Goal: Information Seeking & Learning: Learn about a topic

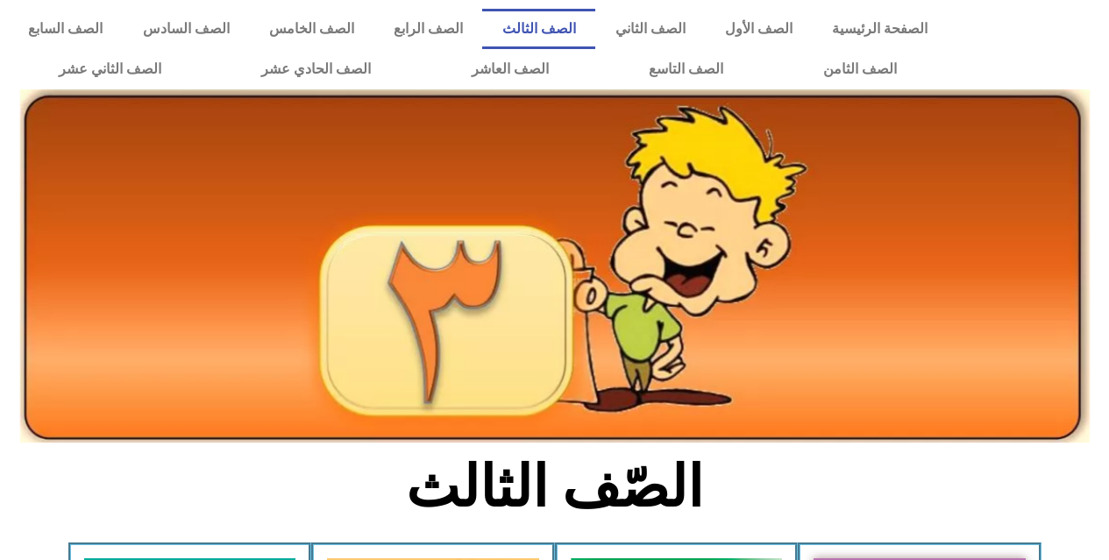
scroll to position [438, 0]
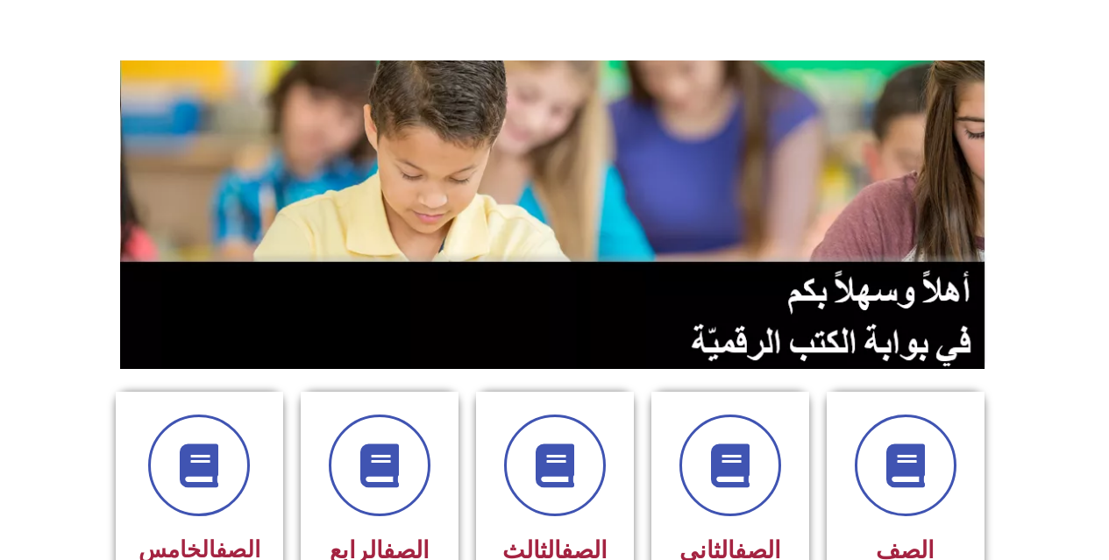
scroll to position [175, 0]
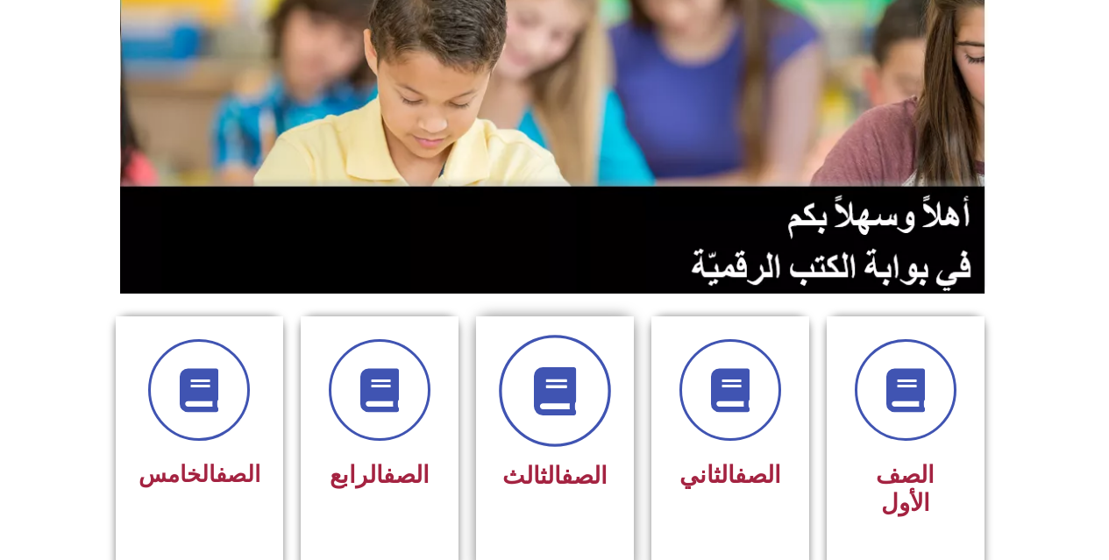
click at [520, 412] on span at bounding box center [555, 391] width 112 height 112
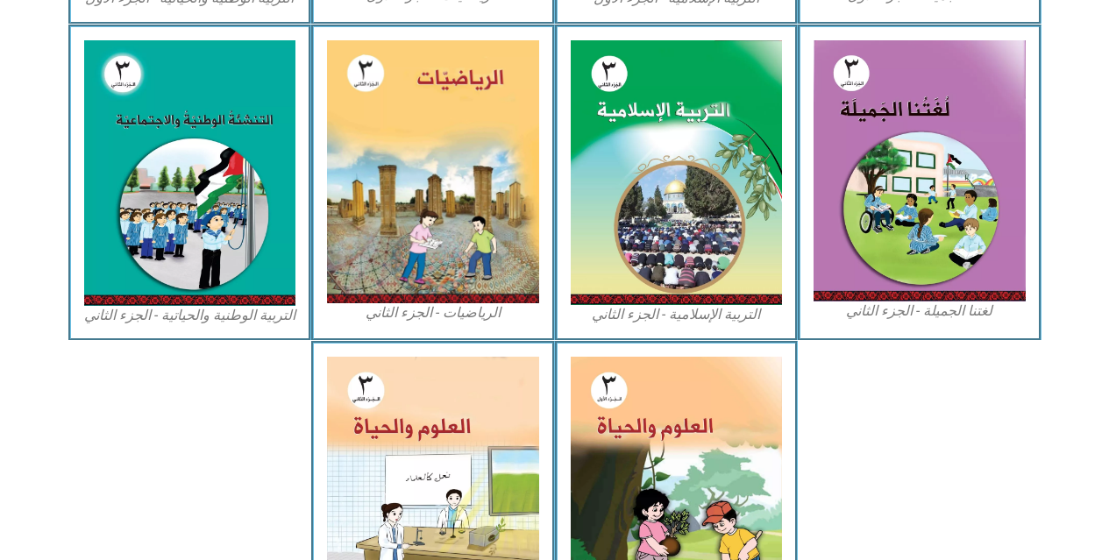
scroll to position [876, 0]
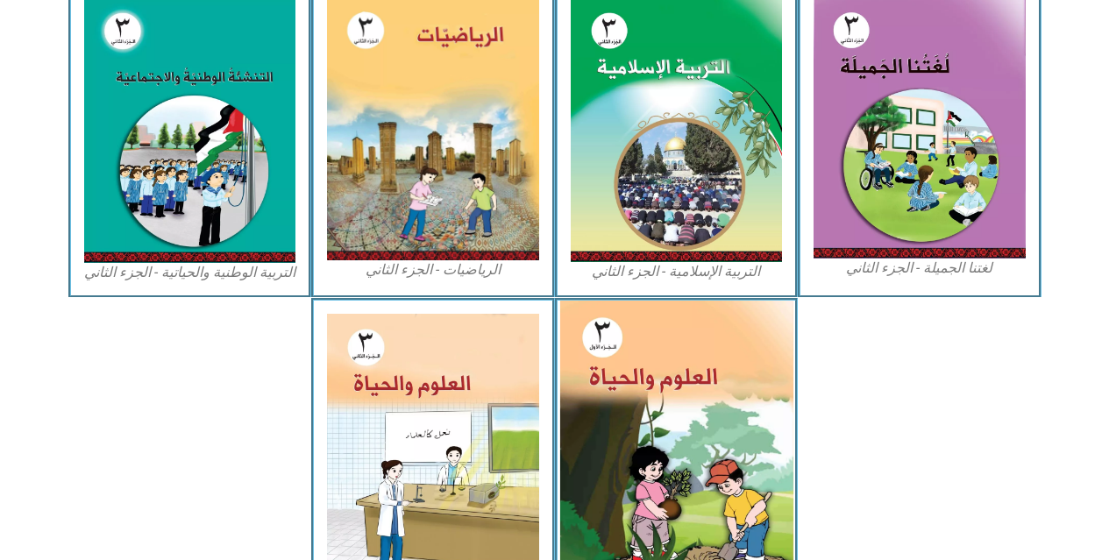
click at [607, 392] on img at bounding box center [675, 446] width 233 height 290
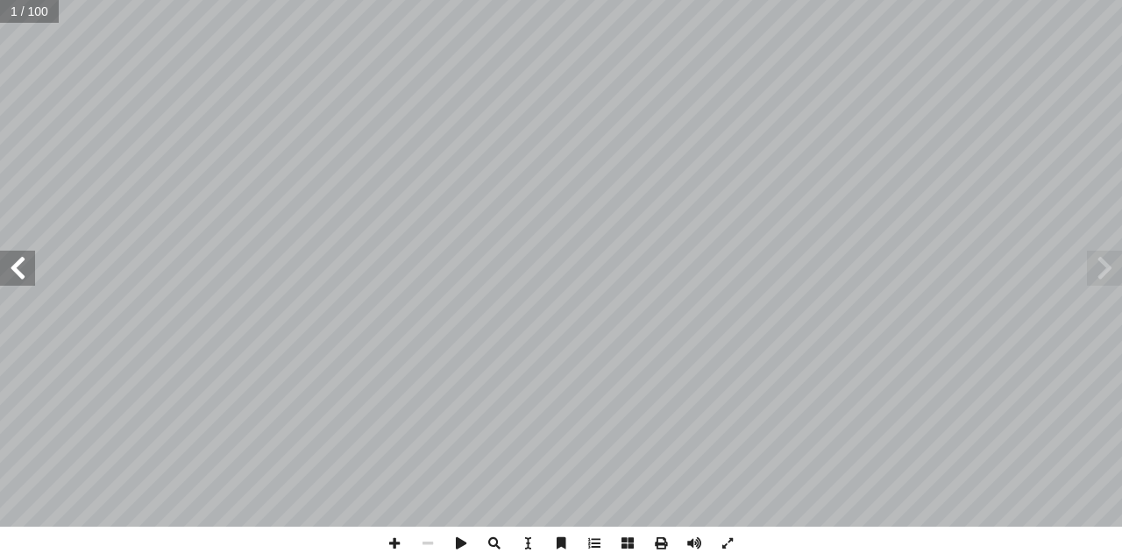
click at [11, 259] on span at bounding box center [17, 268] width 35 height 35
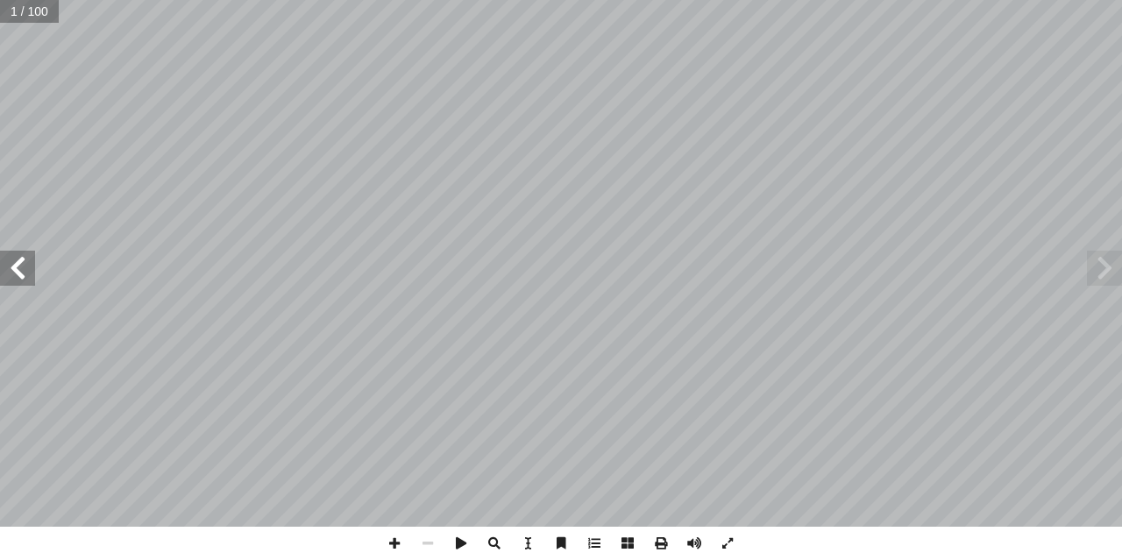
click at [11, 259] on span at bounding box center [17, 268] width 35 height 35
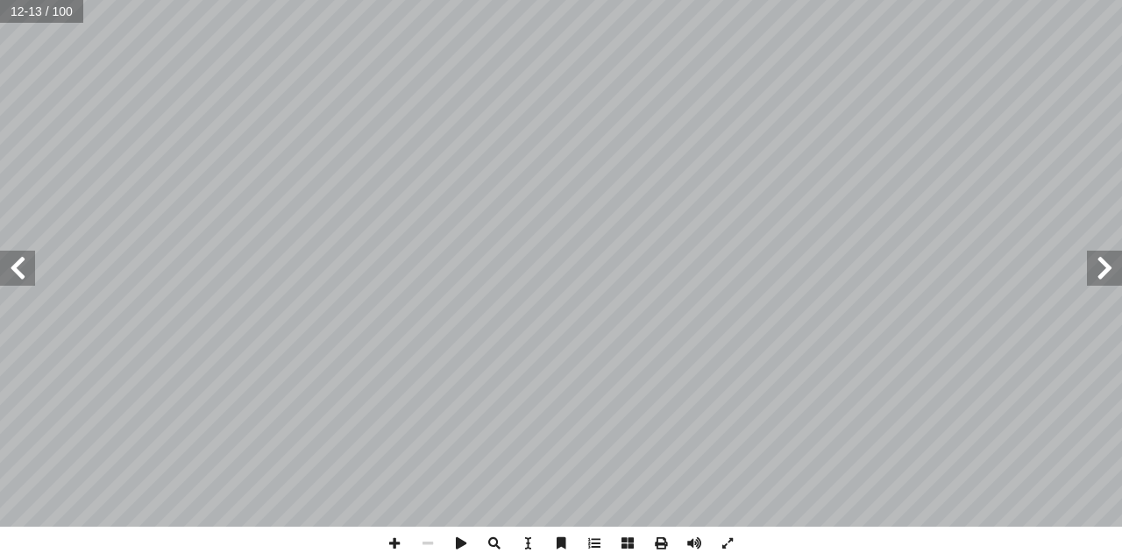
click at [11, 259] on span at bounding box center [17, 268] width 35 height 35
click at [25, 272] on span at bounding box center [17, 268] width 35 height 35
click at [10, 279] on span at bounding box center [17, 268] width 35 height 35
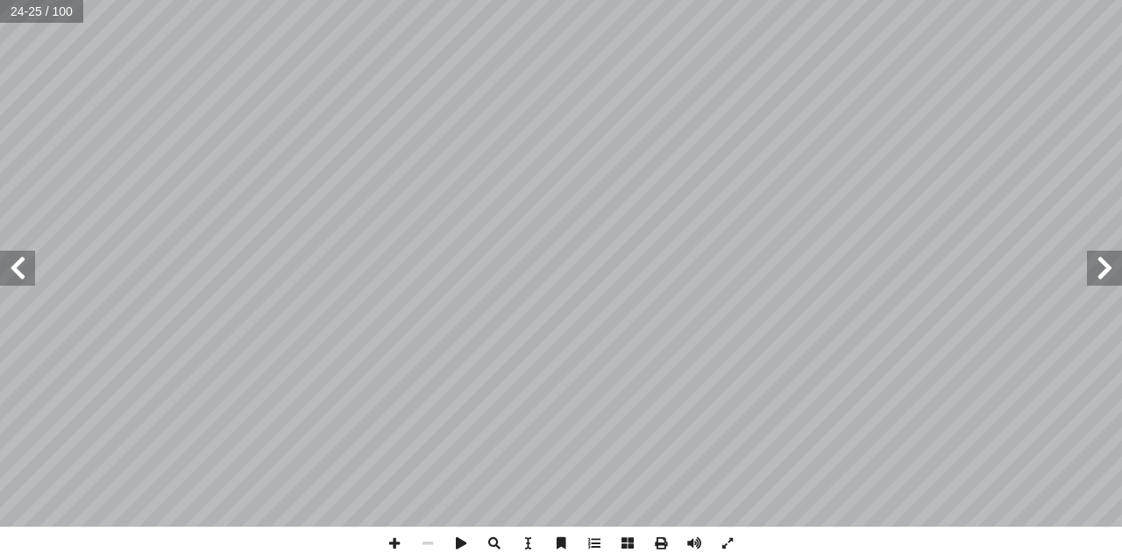
click at [10, 279] on span at bounding box center [17, 268] width 35 height 35
click at [388, 548] on span at bounding box center [394, 543] width 33 height 33
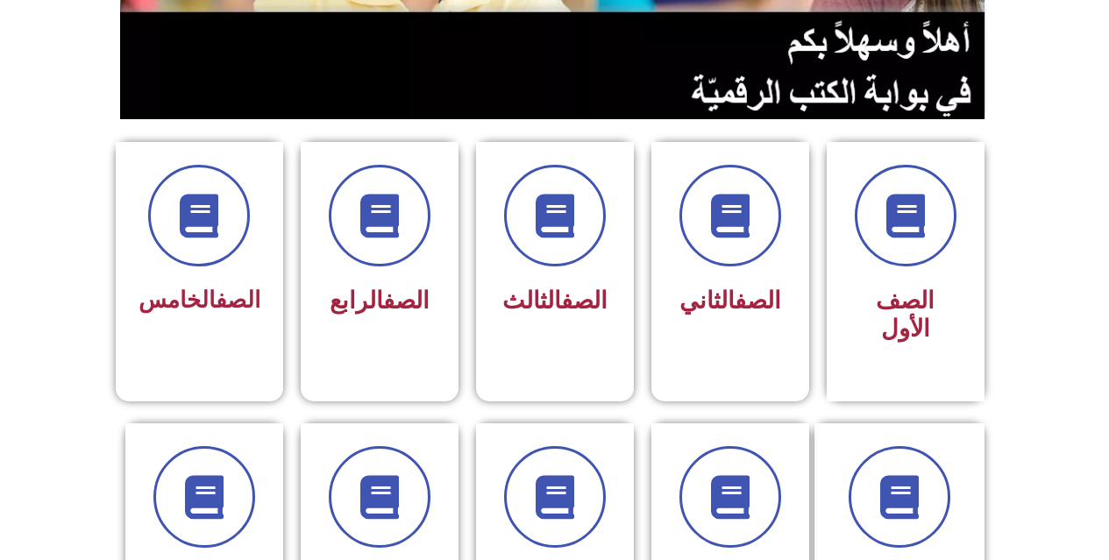
scroll to position [351, 0]
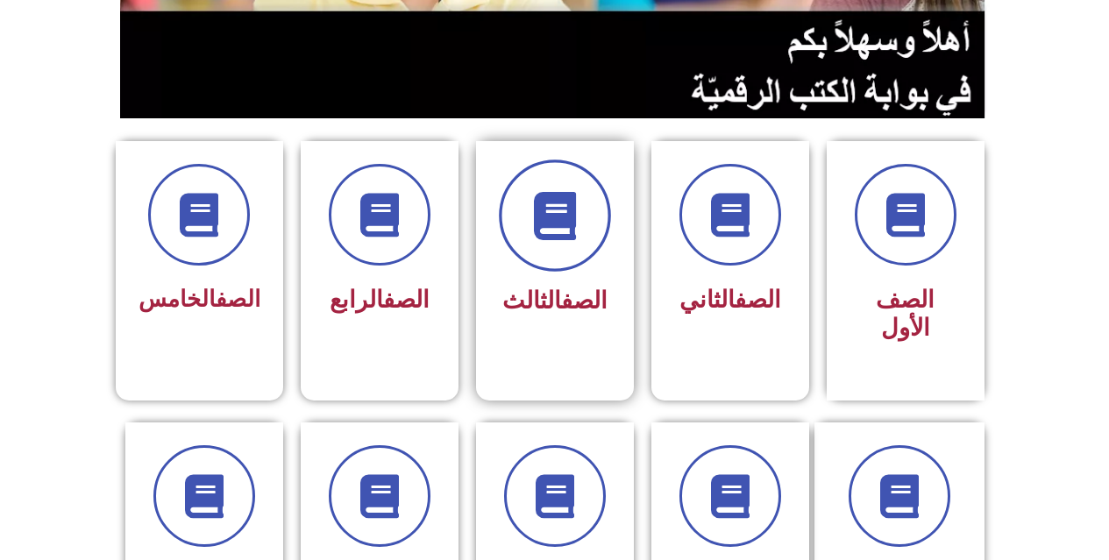
click at [541, 256] on span at bounding box center [555, 216] width 112 height 112
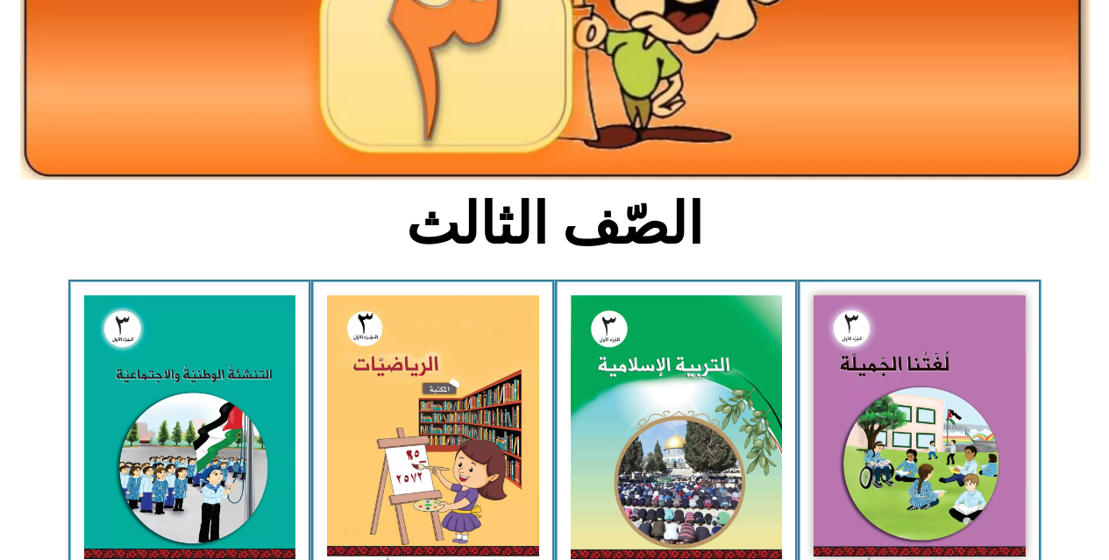
scroll to position [351, 0]
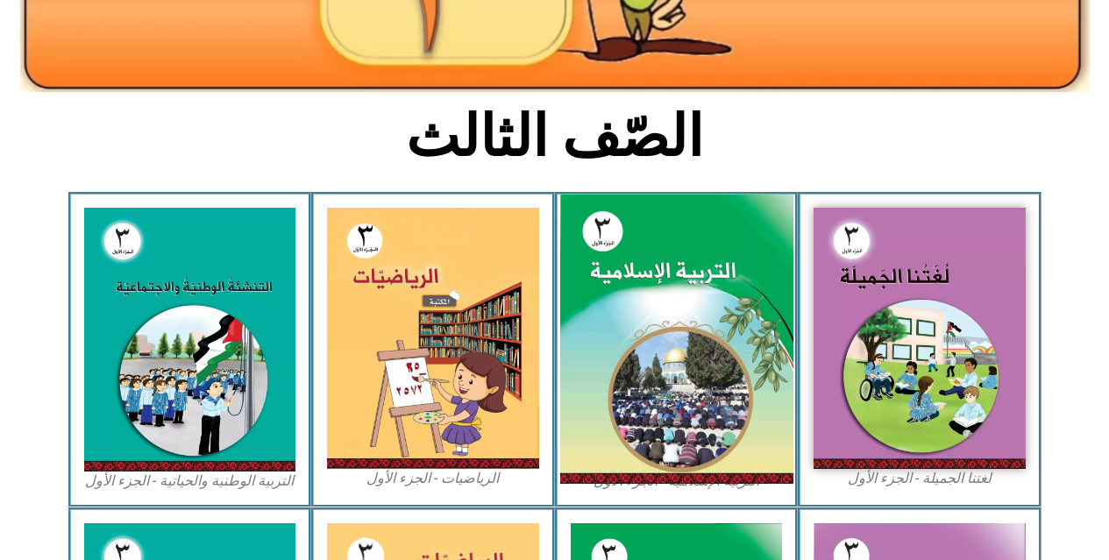
click at [686, 277] on img at bounding box center [675, 340] width 233 height 290
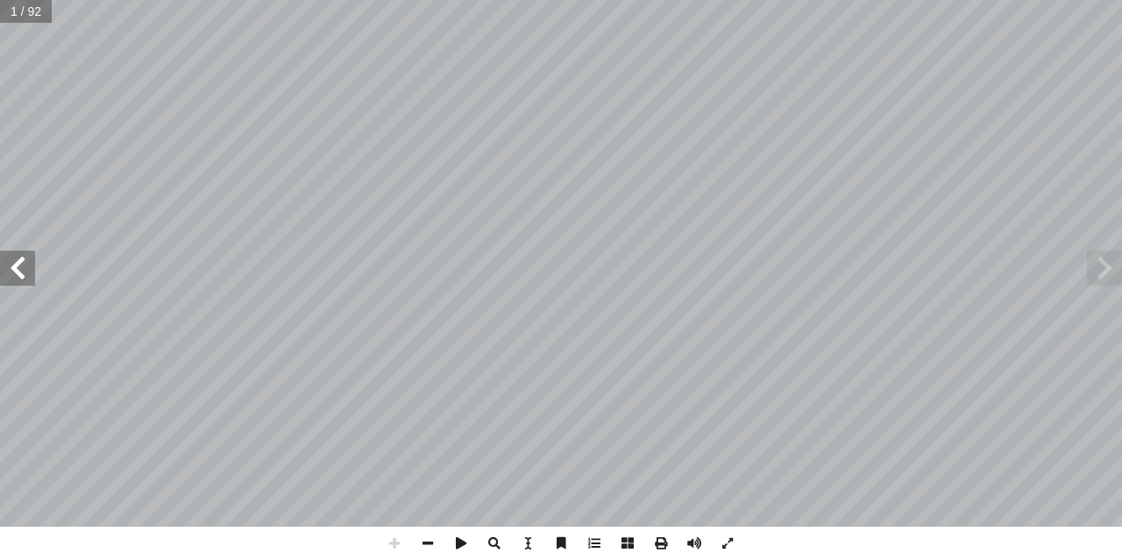
click at [25, 275] on span at bounding box center [17, 268] width 35 height 35
click at [436, 539] on span at bounding box center [427, 543] width 33 height 33
click at [0, 277] on span at bounding box center [17, 268] width 35 height 35
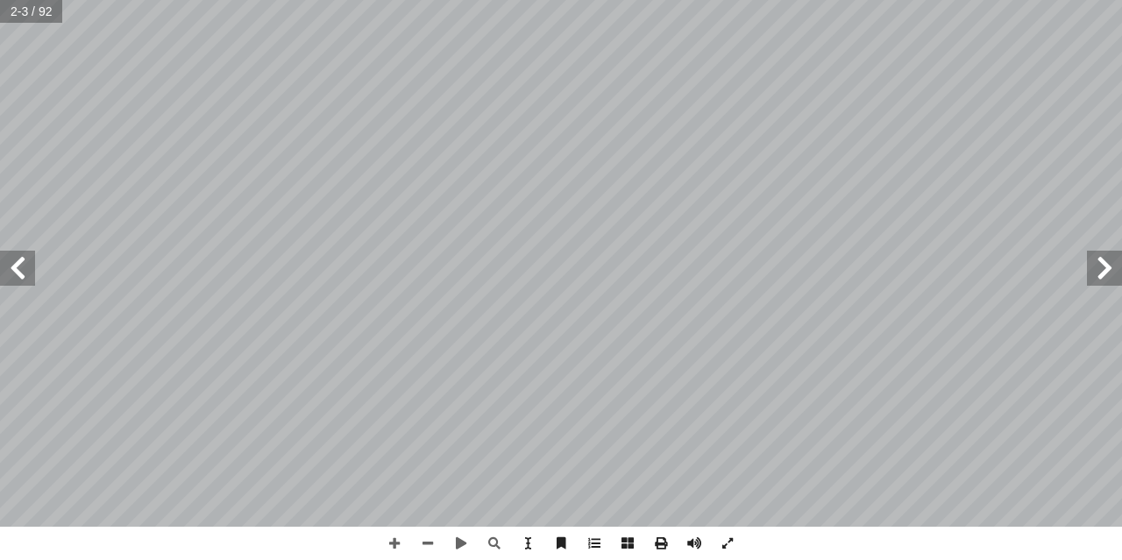
click at [0, 277] on span at bounding box center [17, 268] width 35 height 35
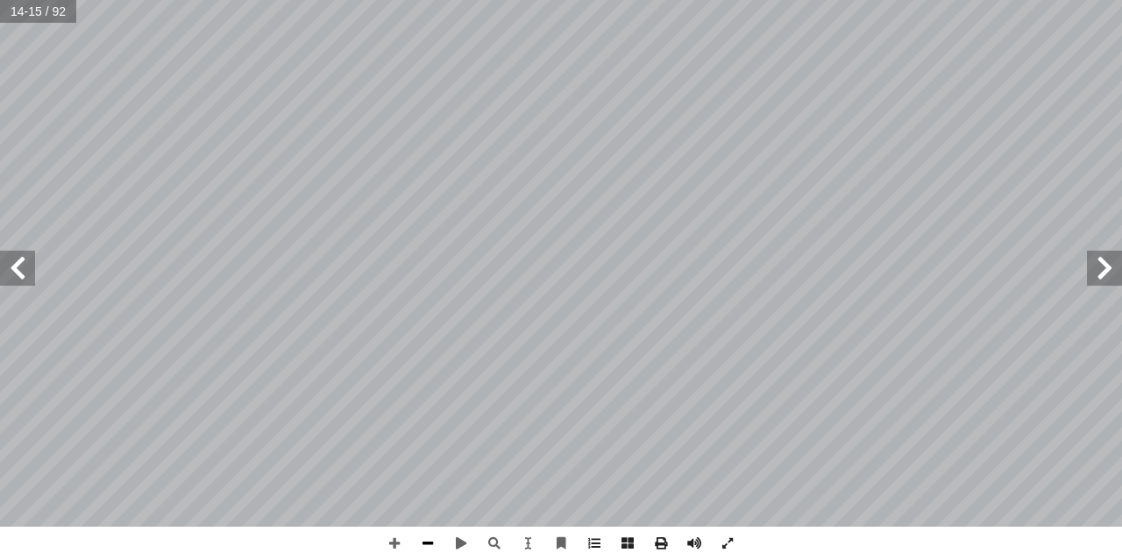
click at [423, 536] on span at bounding box center [427, 543] width 33 height 33
click at [394, 547] on span at bounding box center [394, 543] width 33 height 33
click at [24, 269] on span at bounding box center [17, 268] width 35 height 35
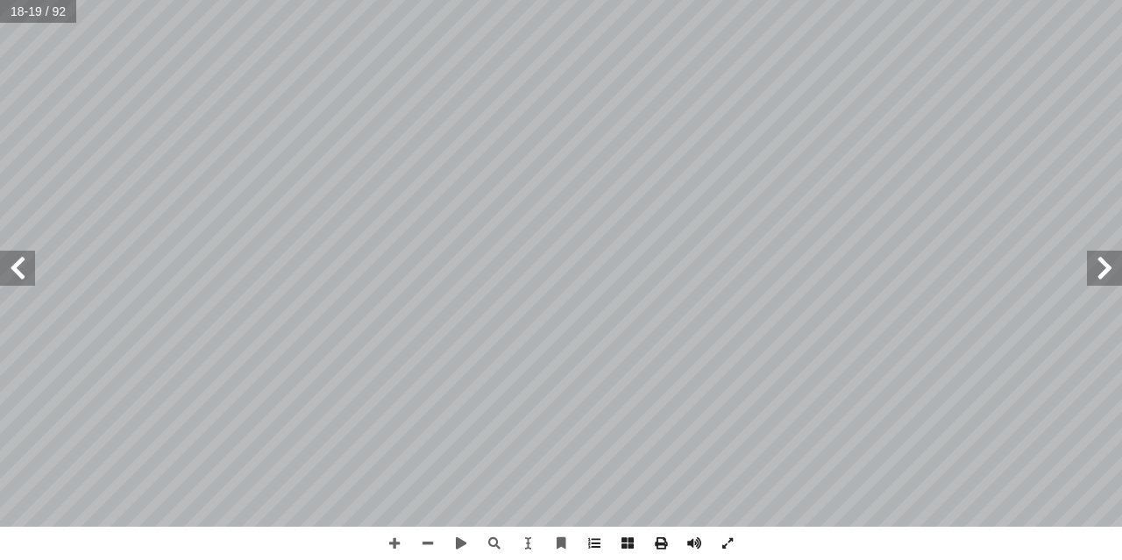
click at [24, 269] on span at bounding box center [17, 268] width 35 height 35
click at [1097, 269] on span at bounding box center [1104, 268] width 35 height 35
click at [25, 258] on span at bounding box center [17, 268] width 35 height 35
click at [30, 270] on span at bounding box center [17, 268] width 35 height 35
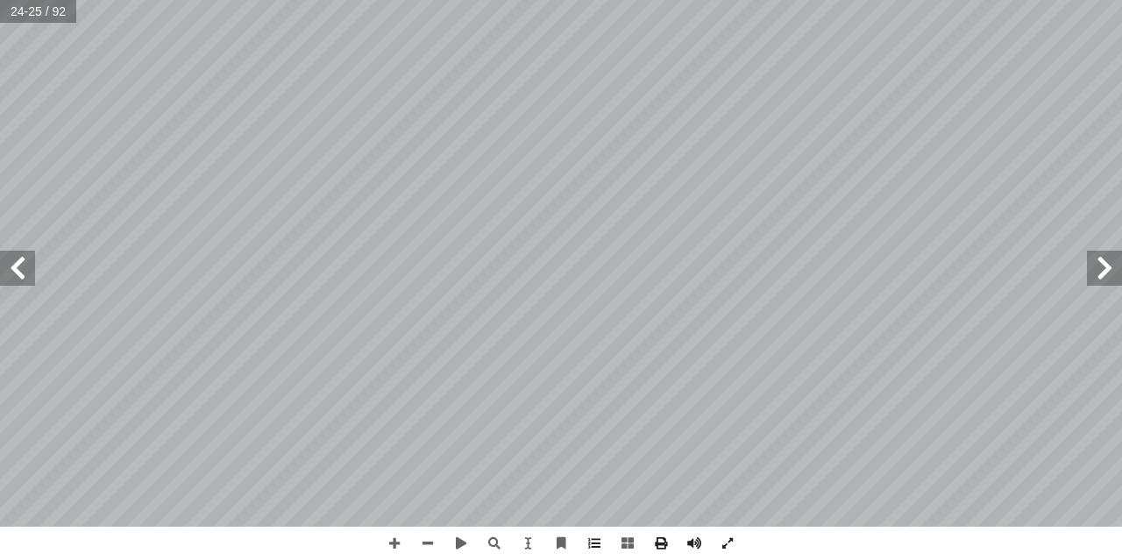
click at [30, 270] on span at bounding box center [17, 268] width 35 height 35
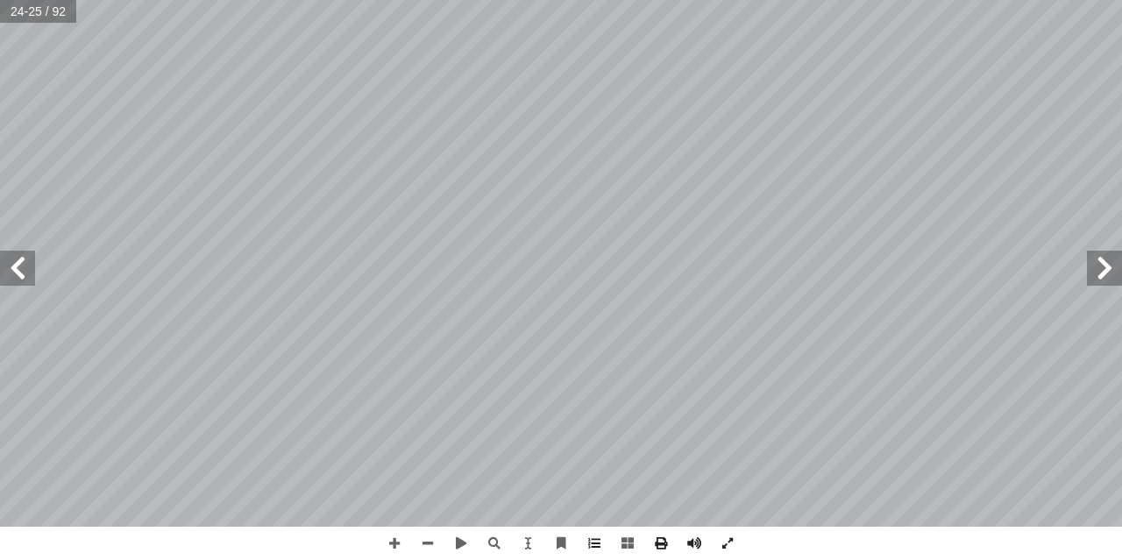
click at [30, 270] on span at bounding box center [17, 268] width 35 height 35
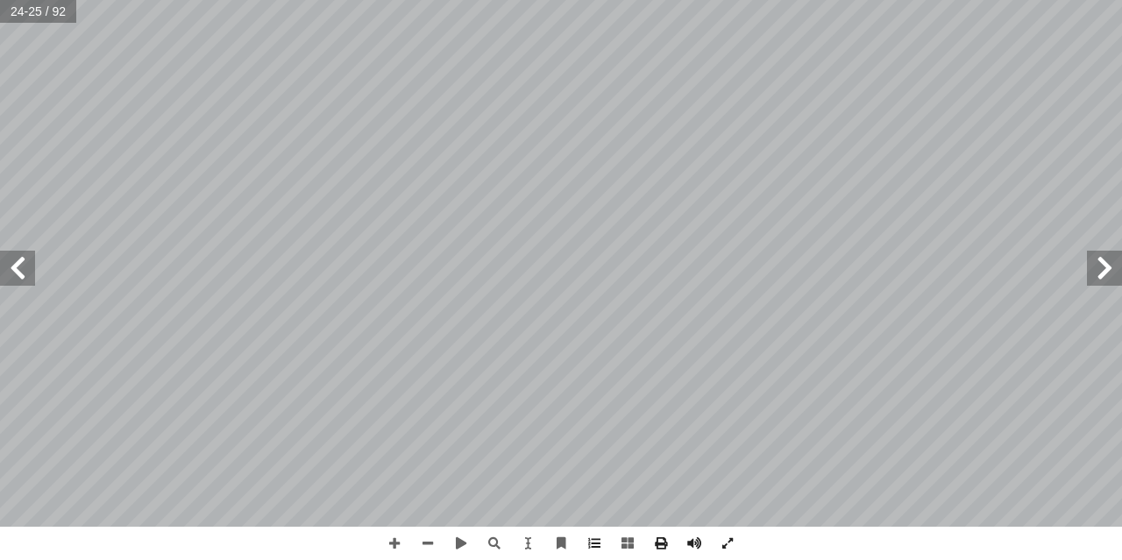
click at [30, 270] on span at bounding box center [17, 268] width 35 height 35
